Goal: Find specific page/section: Find specific page/section

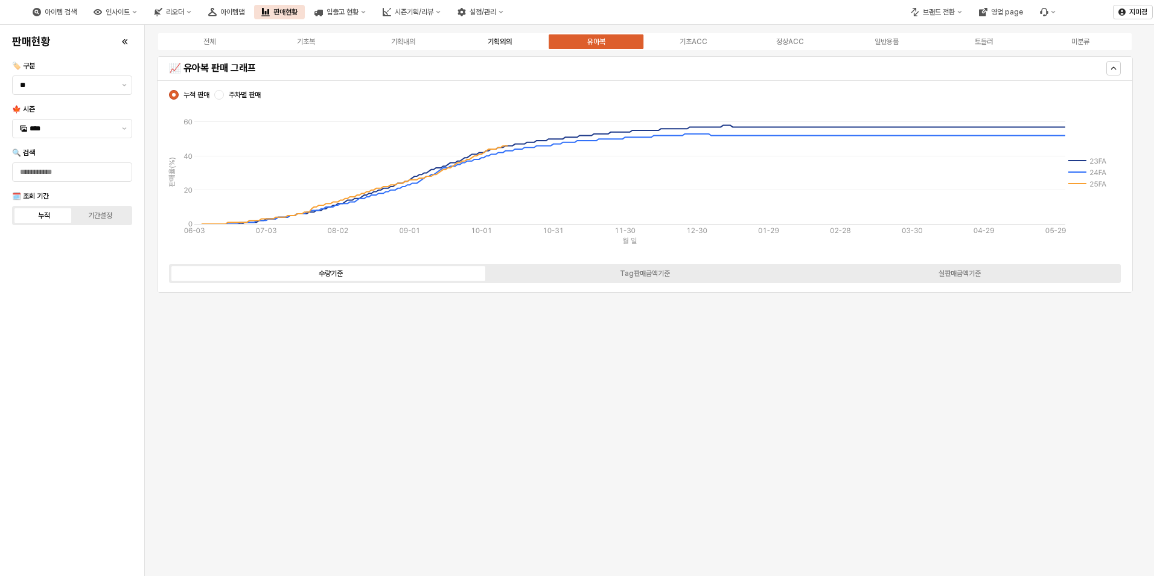
scroll to position [2052, 0]
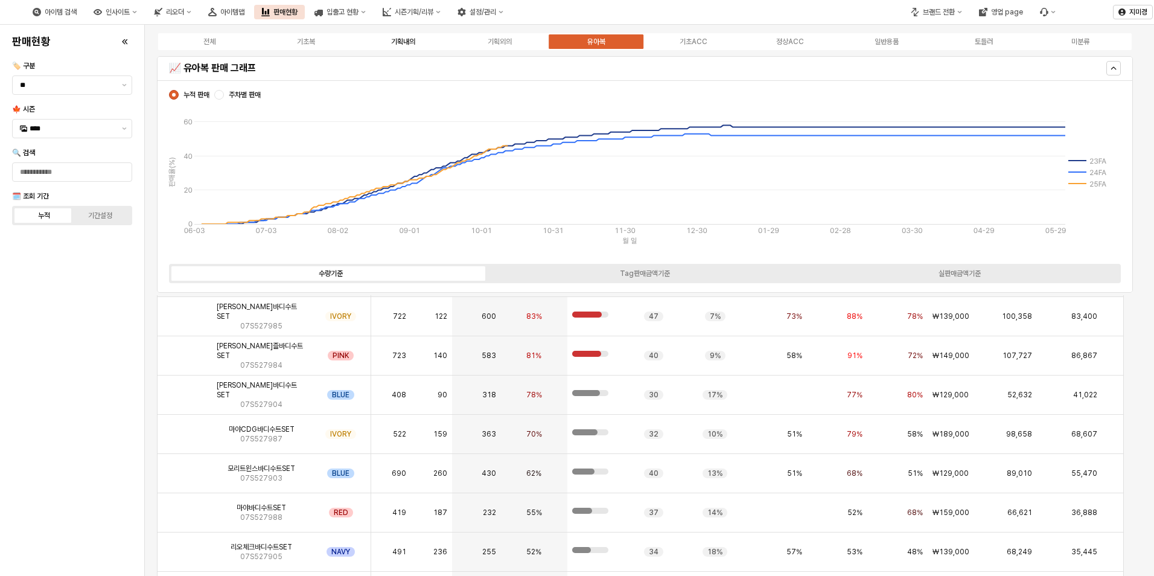
click at [409, 43] on div "기획내의" at bounding box center [403, 41] width 24 height 8
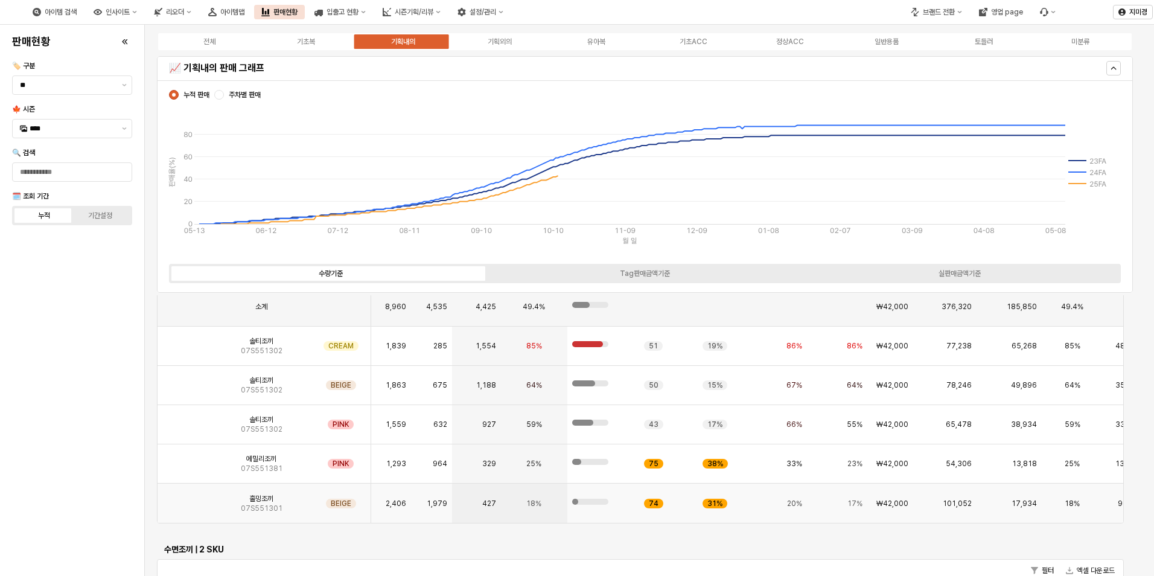
scroll to position [1026, 0]
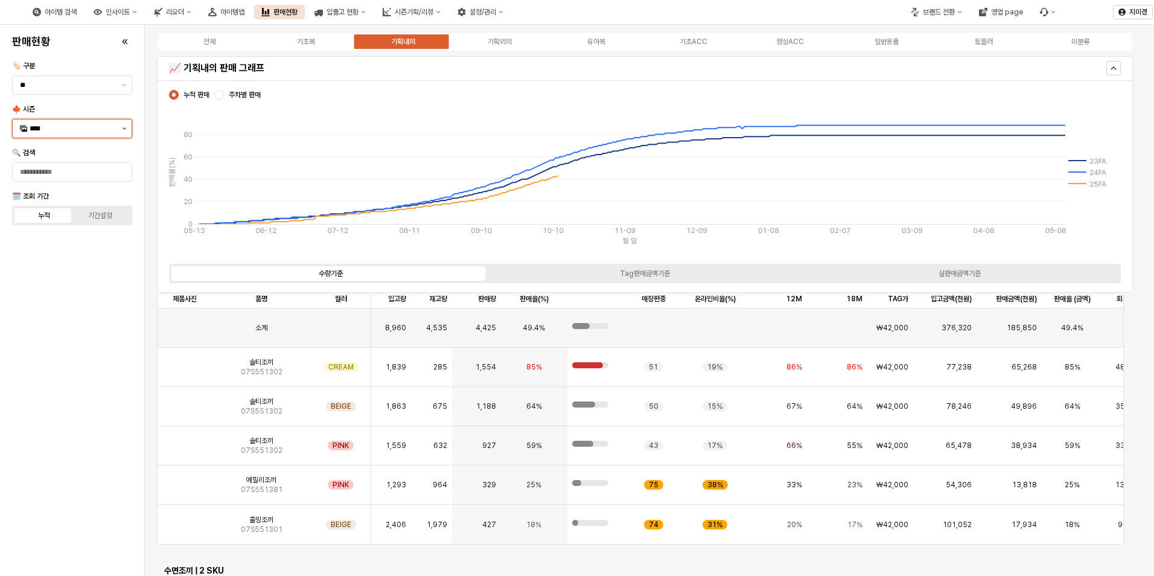
click at [121, 131] on button "제안 사항 표시" at bounding box center [124, 129] width 14 height 18
click at [51, 241] on div "25WT" at bounding box center [68, 235] width 97 height 12
type input "****"
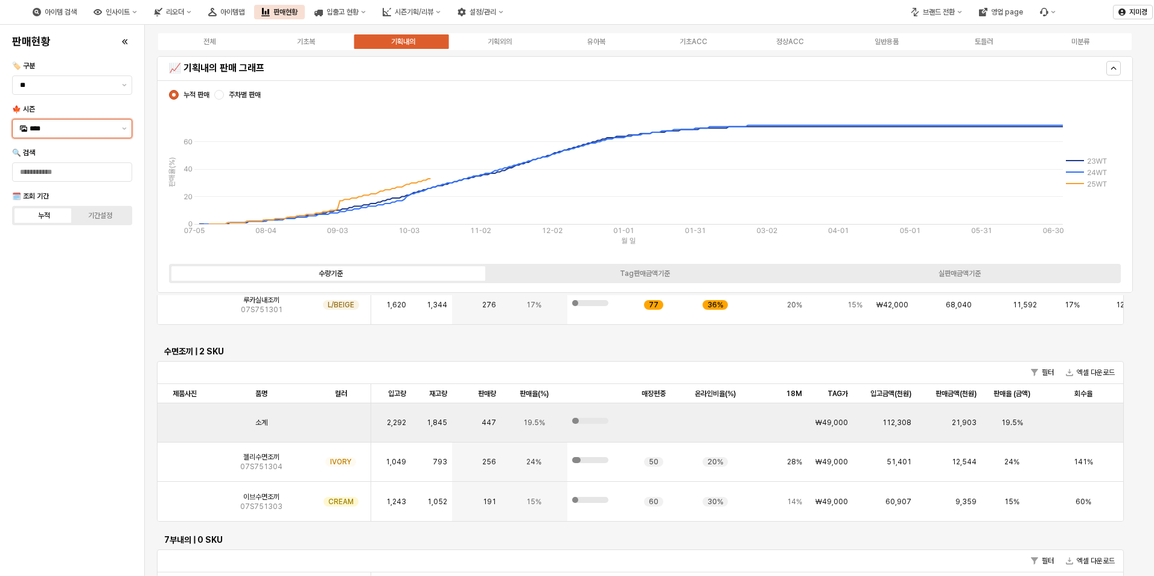
scroll to position [1251, 0]
click at [185, 456] on img "App Frame" at bounding box center [185, 456] width 0 height 0
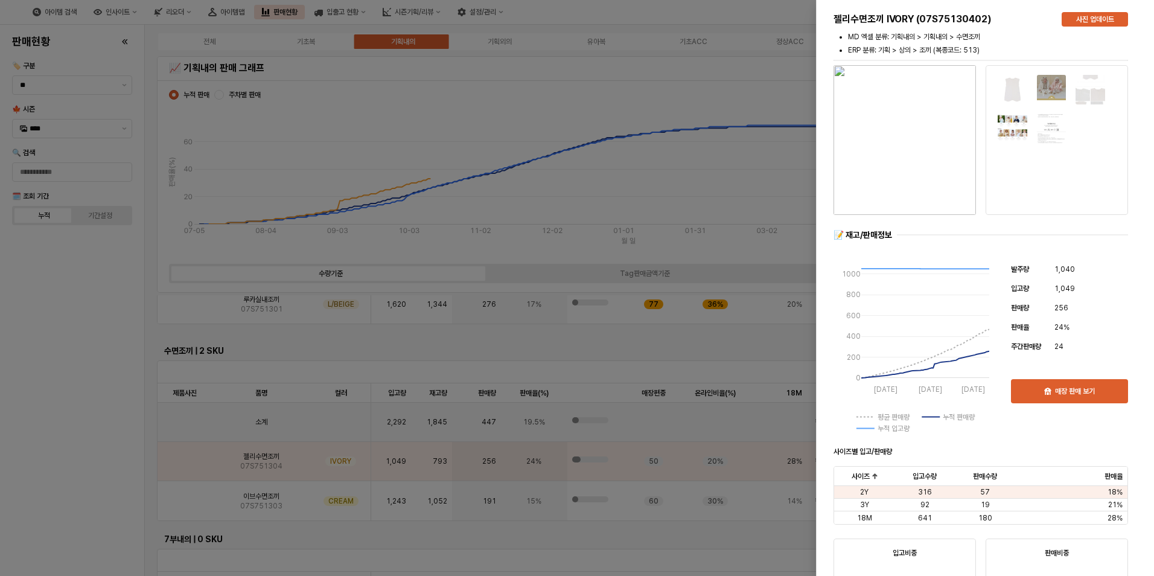
click at [67, 468] on div at bounding box center [577, 288] width 1154 height 576
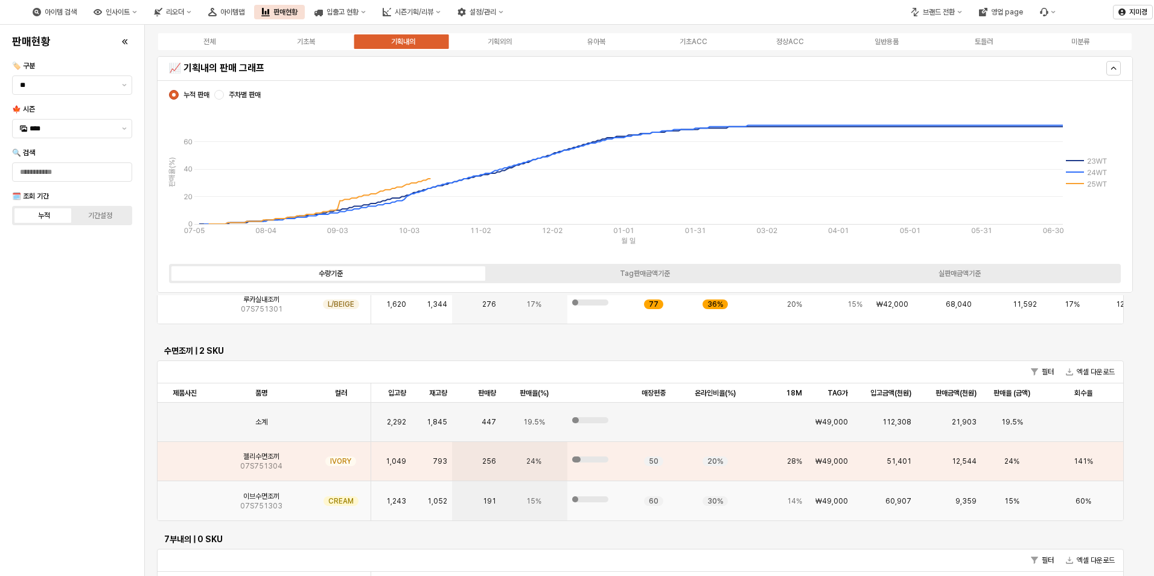
click at [185, 496] on img "App Frame" at bounding box center [185, 496] width 0 height 0
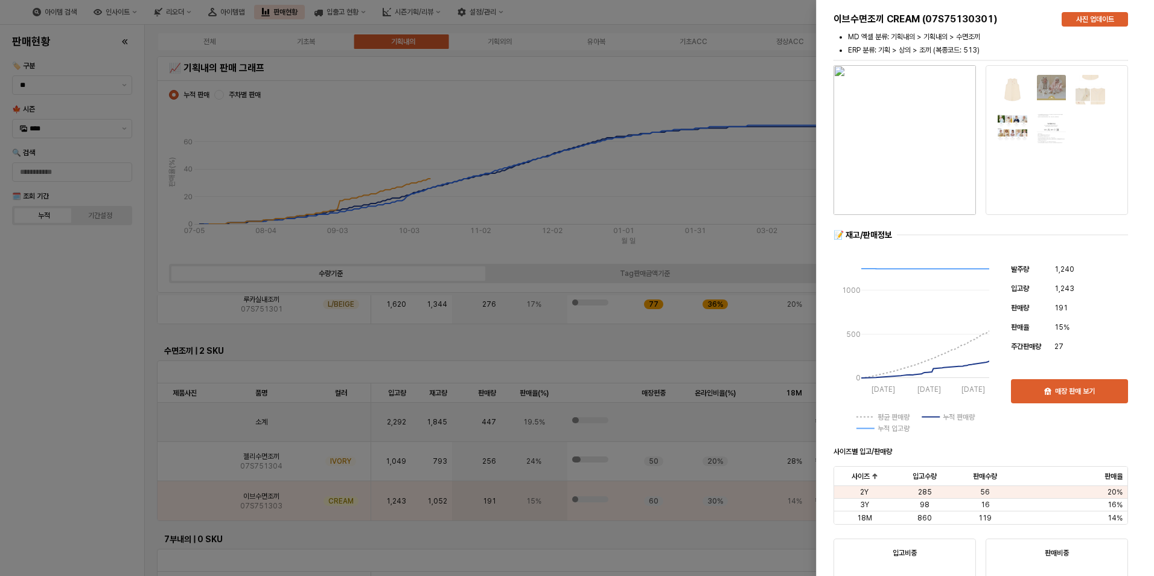
click at [78, 516] on div at bounding box center [577, 288] width 1154 height 576
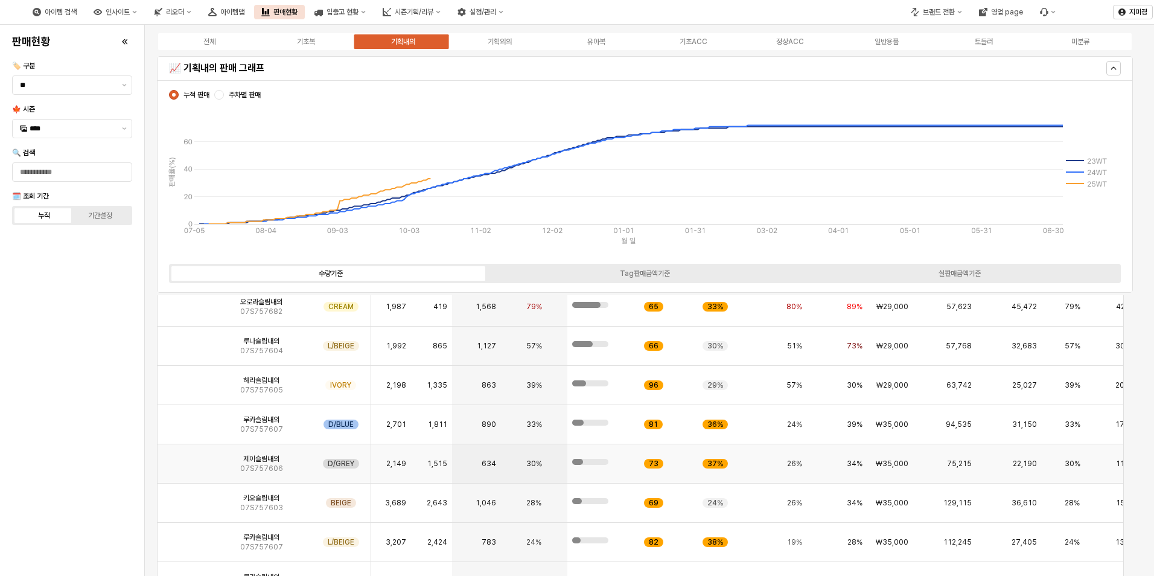
scroll to position [367, 0]
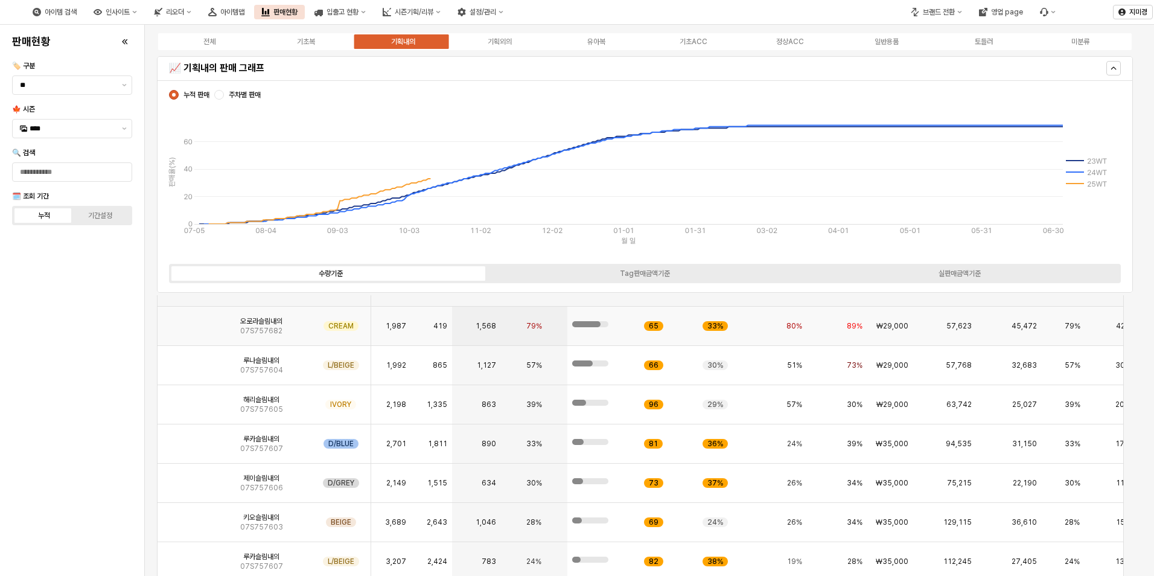
click at [185, 321] on img "App Frame" at bounding box center [185, 321] width 0 height 0
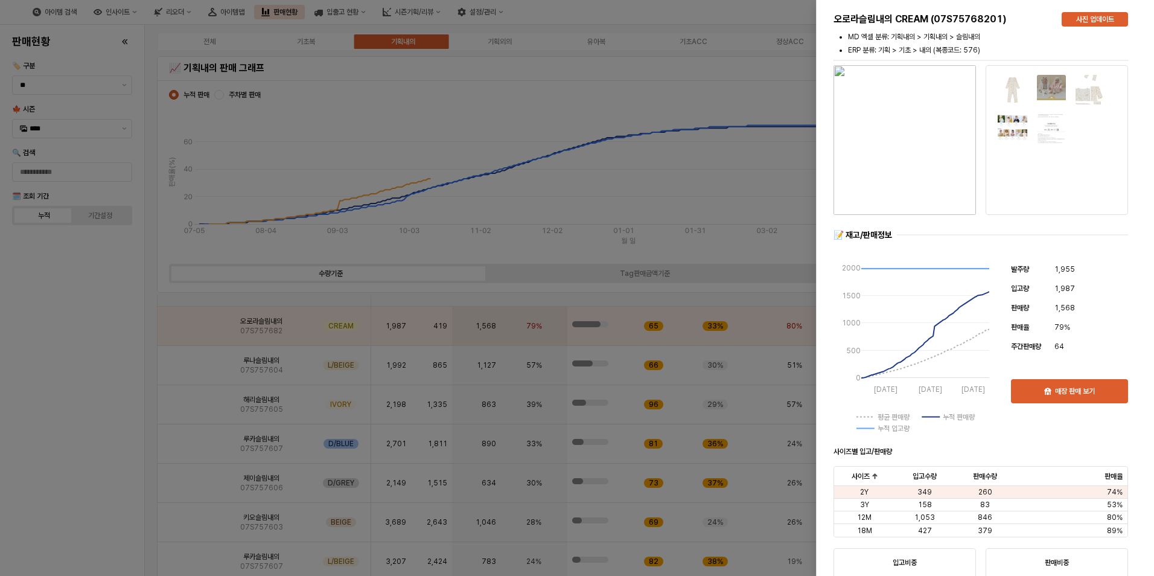
click at [84, 429] on div at bounding box center [577, 288] width 1154 height 576
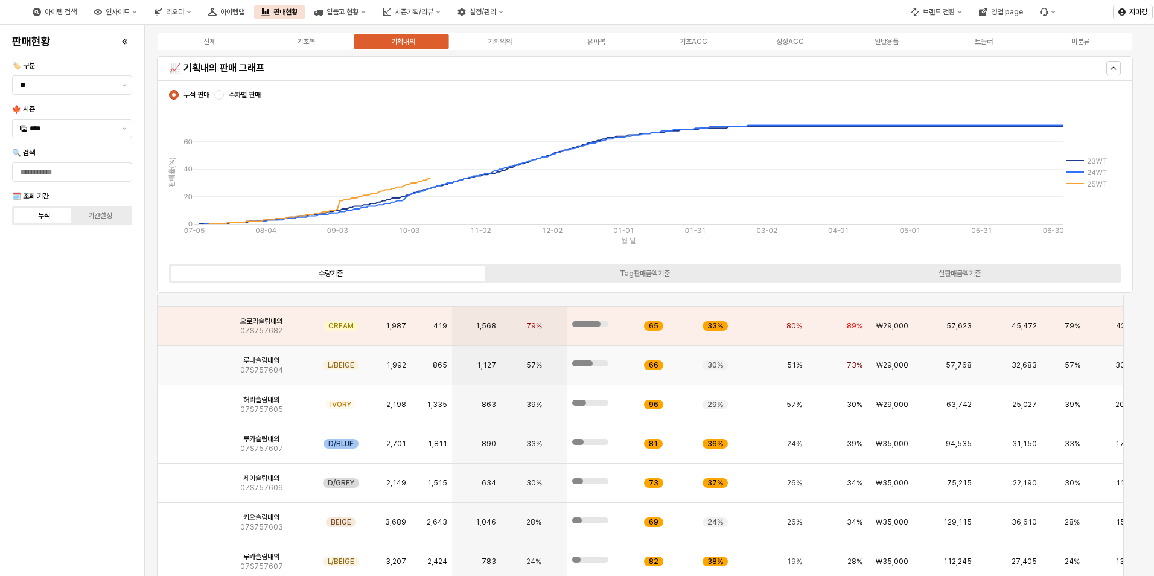
click at [194, 350] on div "App Frame" at bounding box center [185, 365] width 54 height 39
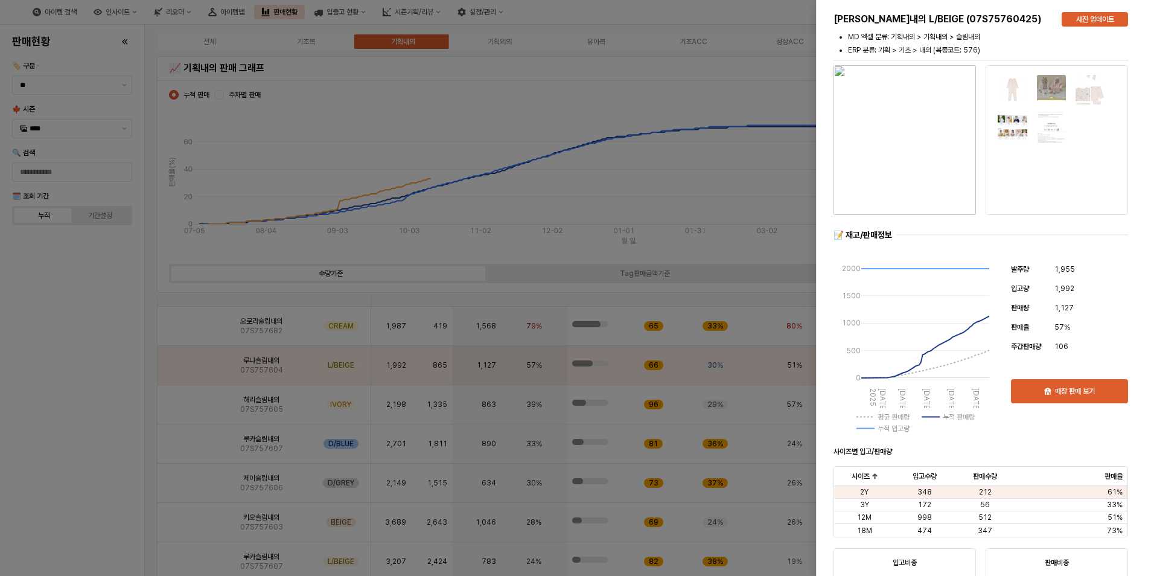
click at [923, 151] on img "button" at bounding box center [905, 140] width 142 height 150
click at [109, 418] on div at bounding box center [577, 288] width 1154 height 576
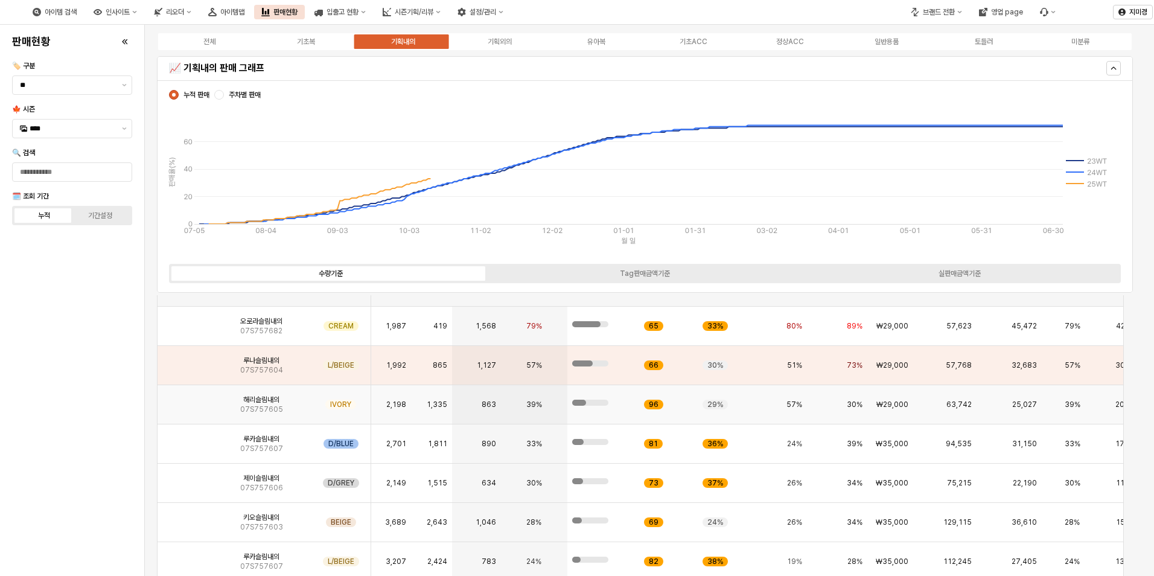
click at [185, 400] on img "App Frame" at bounding box center [185, 400] width 0 height 0
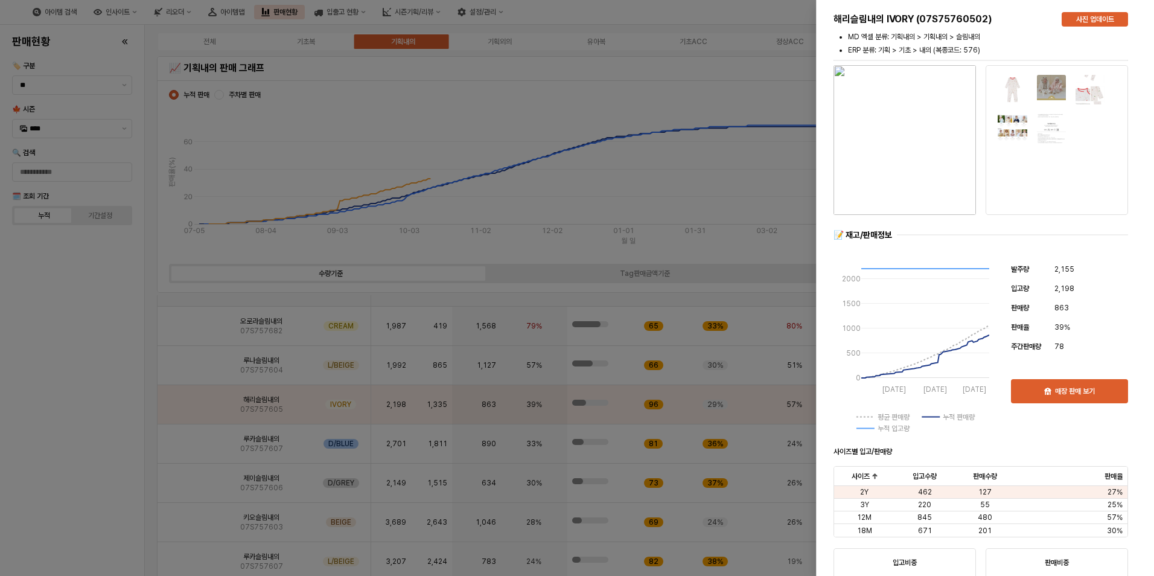
click at [89, 439] on div at bounding box center [577, 288] width 1154 height 576
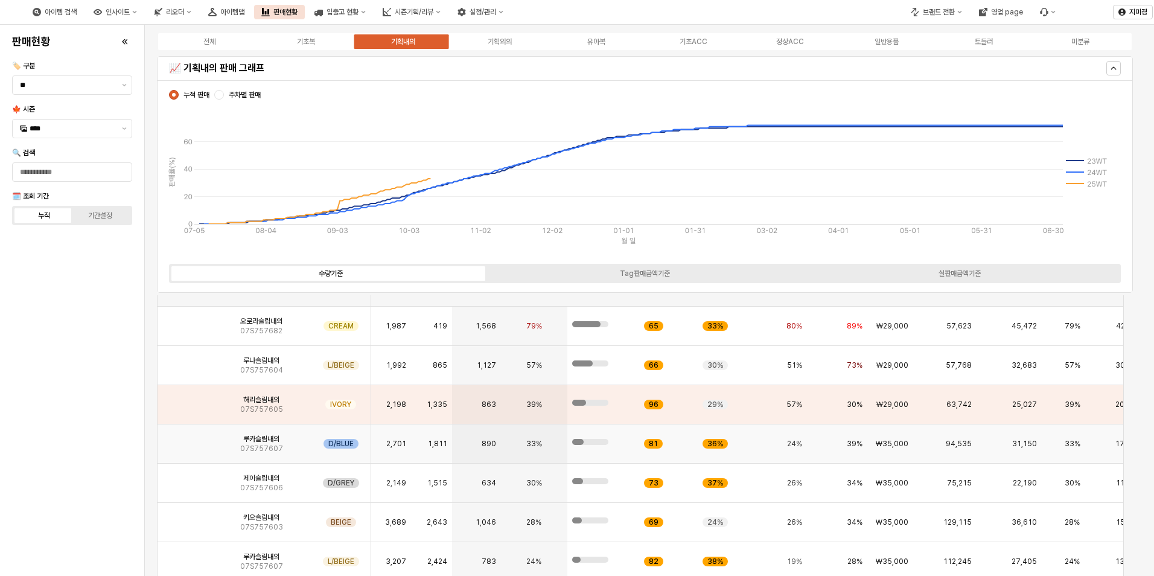
click at [185, 439] on img "App Frame" at bounding box center [185, 439] width 0 height 0
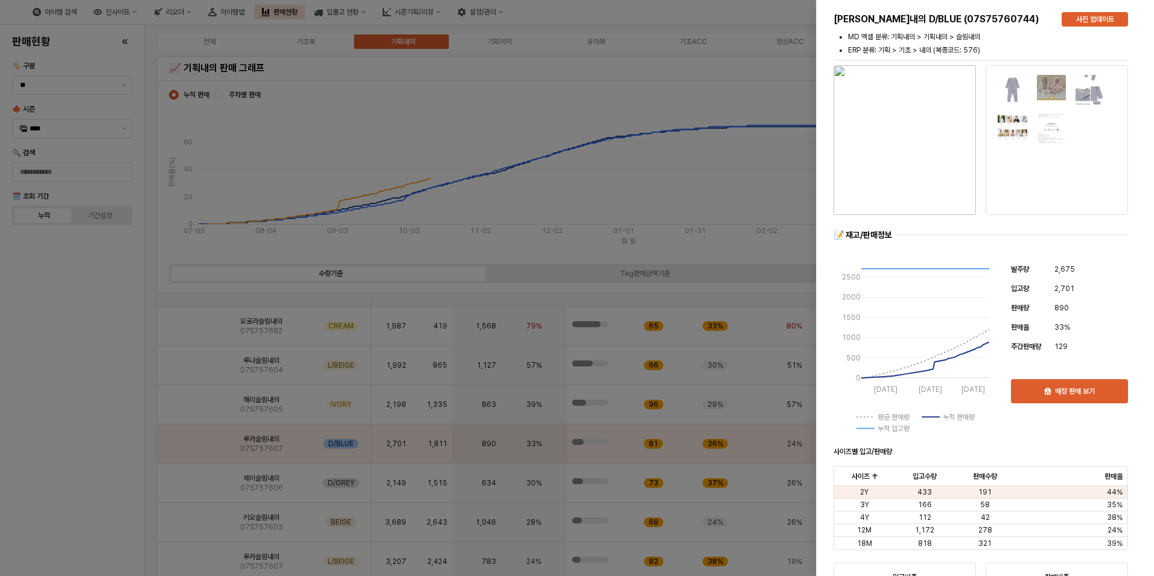
click at [104, 420] on div at bounding box center [577, 288] width 1154 height 576
